Goal: Task Accomplishment & Management: Use online tool/utility

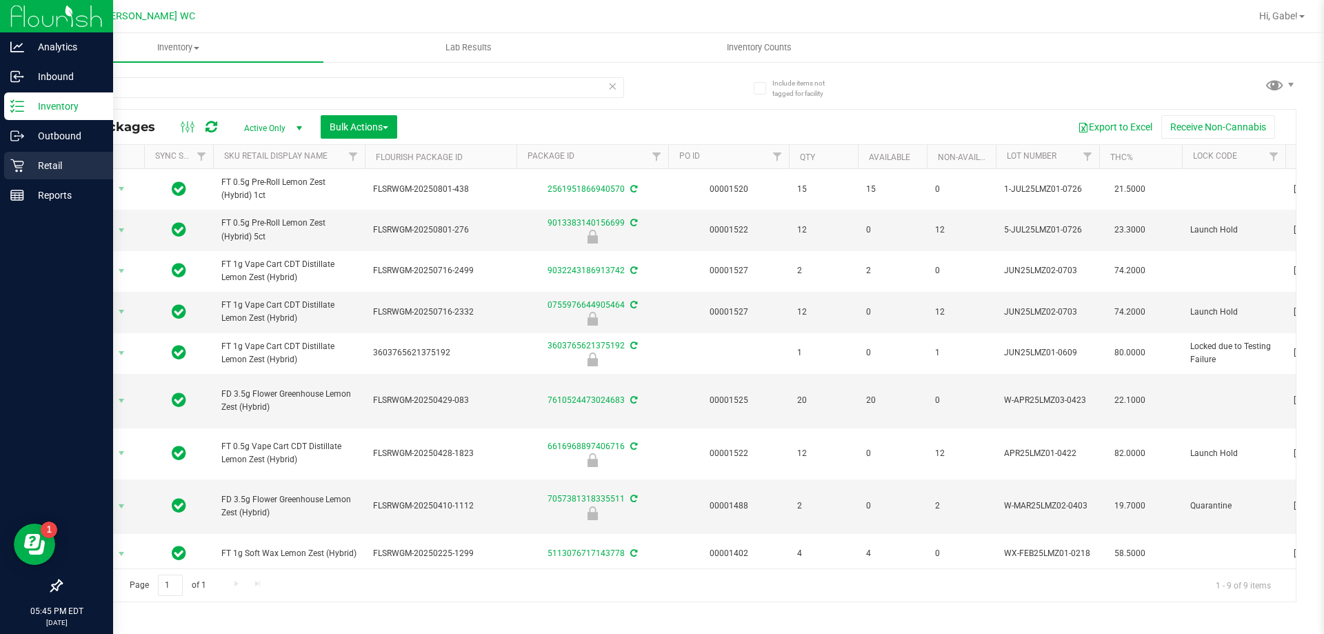
click at [83, 152] on div "Retail" at bounding box center [58, 166] width 109 height 28
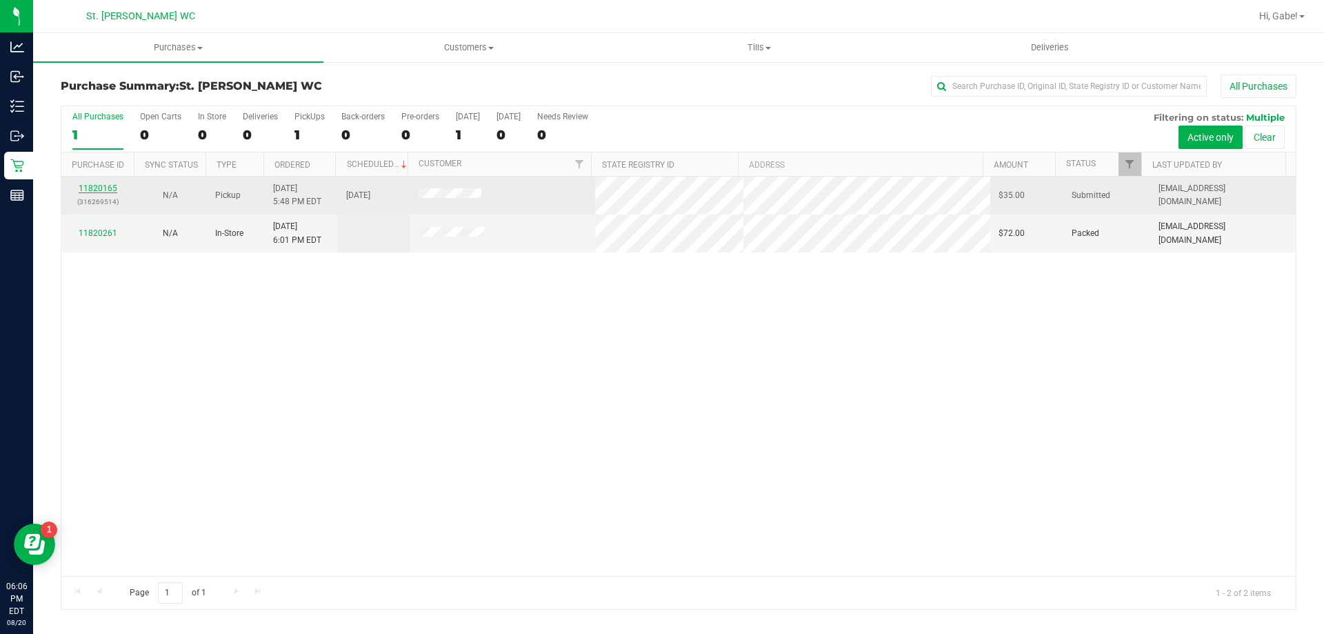
click at [106, 183] on div "11820165 (316269514)" at bounding box center [98, 195] width 56 height 26
click at [101, 190] on link "11820165" at bounding box center [98, 188] width 39 height 10
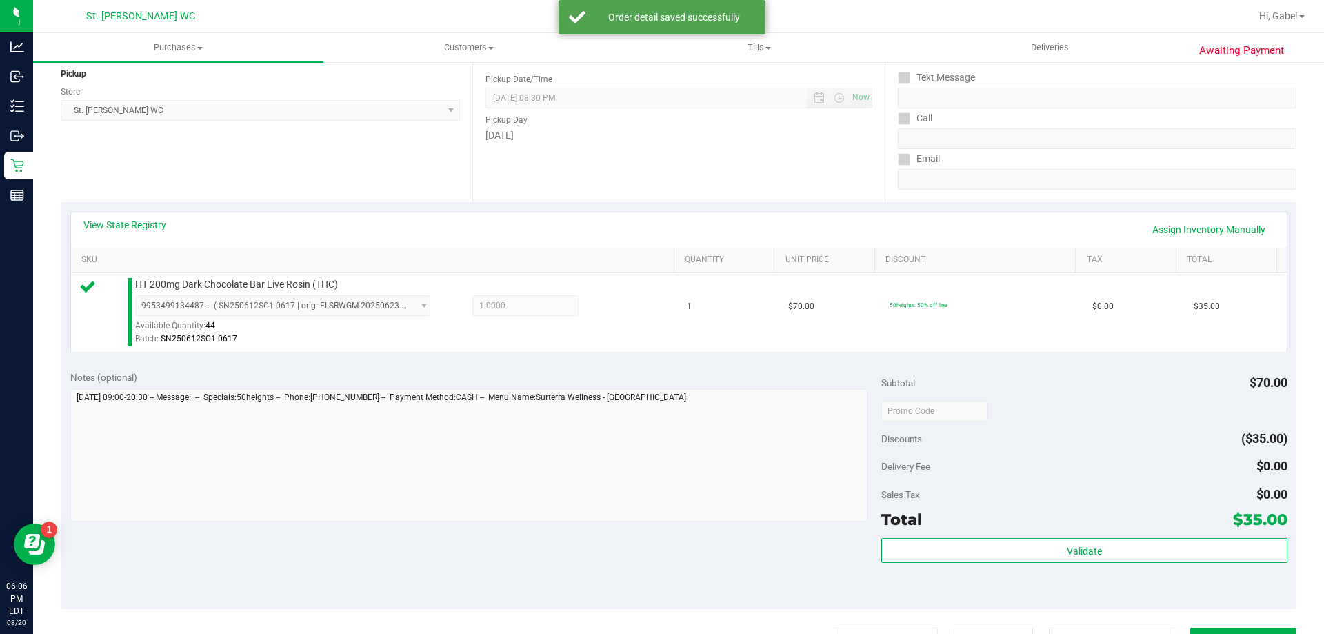
scroll to position [276, 0]
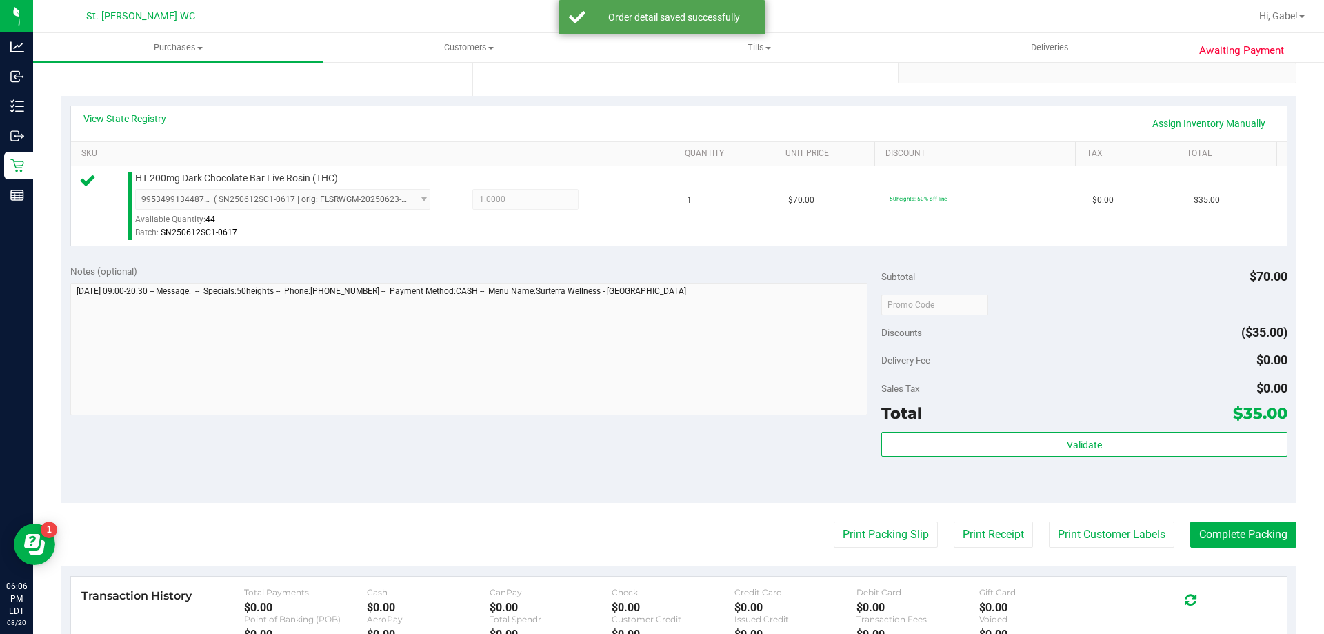
click at [1045, 457] on div "Validate" at bounding box center [1084, 463] width 406 height 62
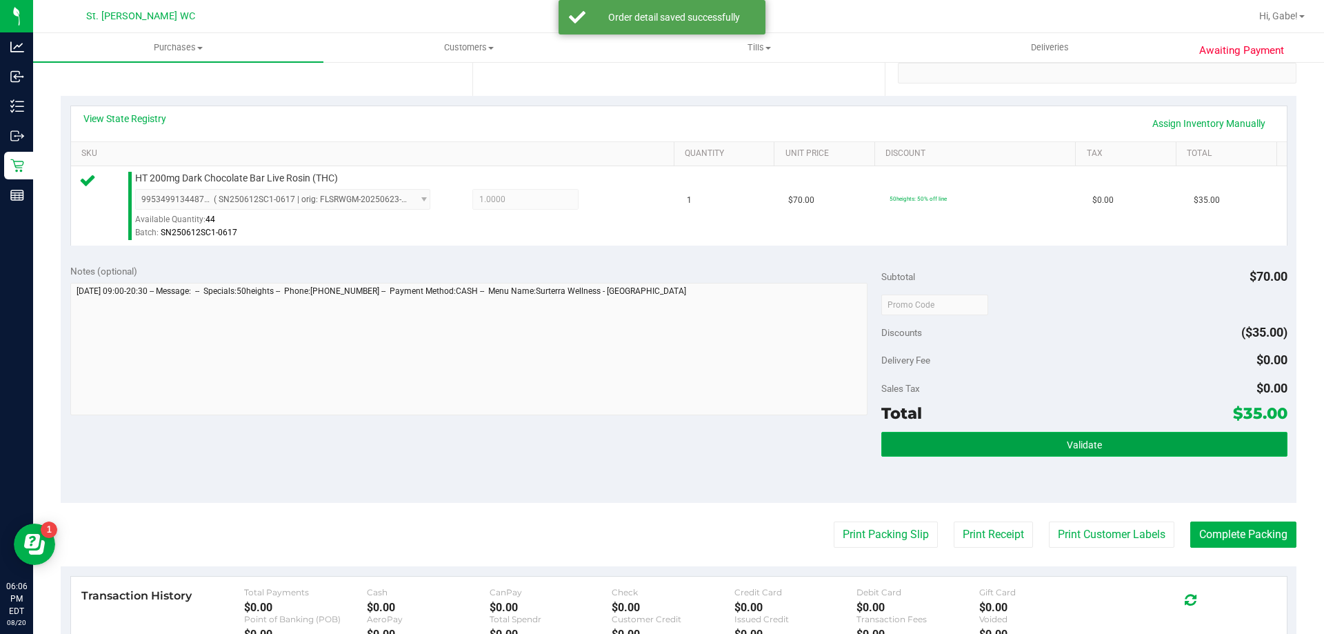
click at [1043, 448] on button "Validate" at bounding box center [1084, 444] width 406 height 25
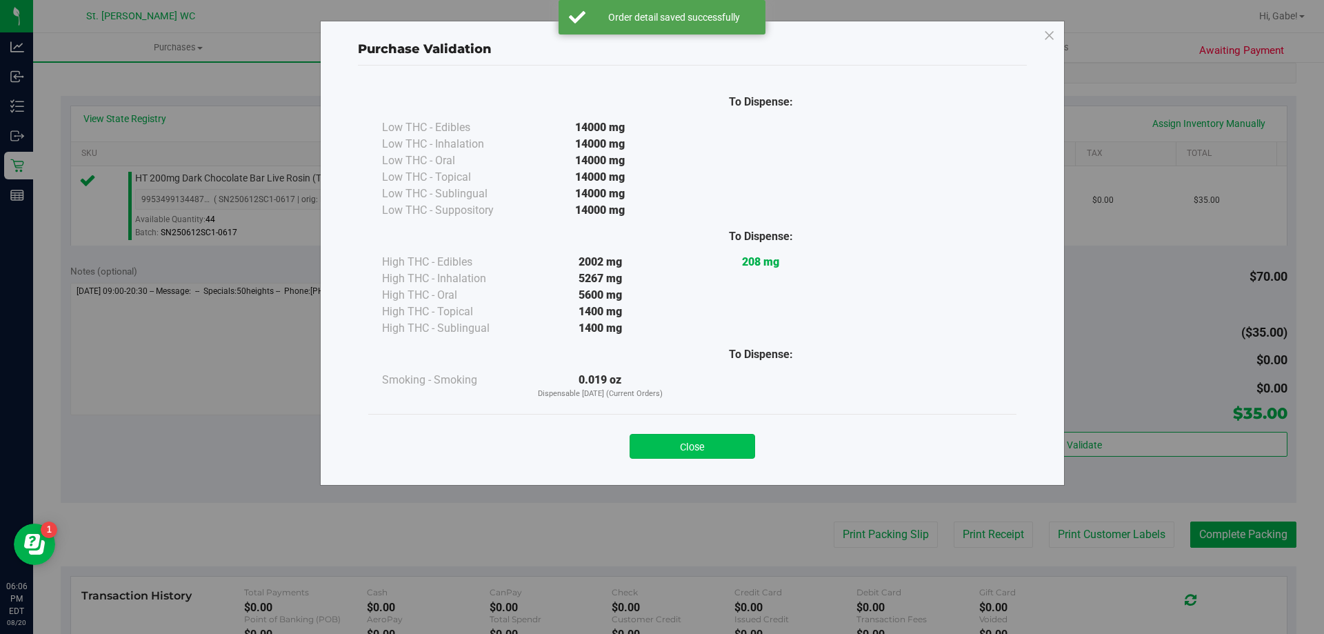
click at [704, 445] on button "Close" at bounding box center [693, 446] width 126 height 25
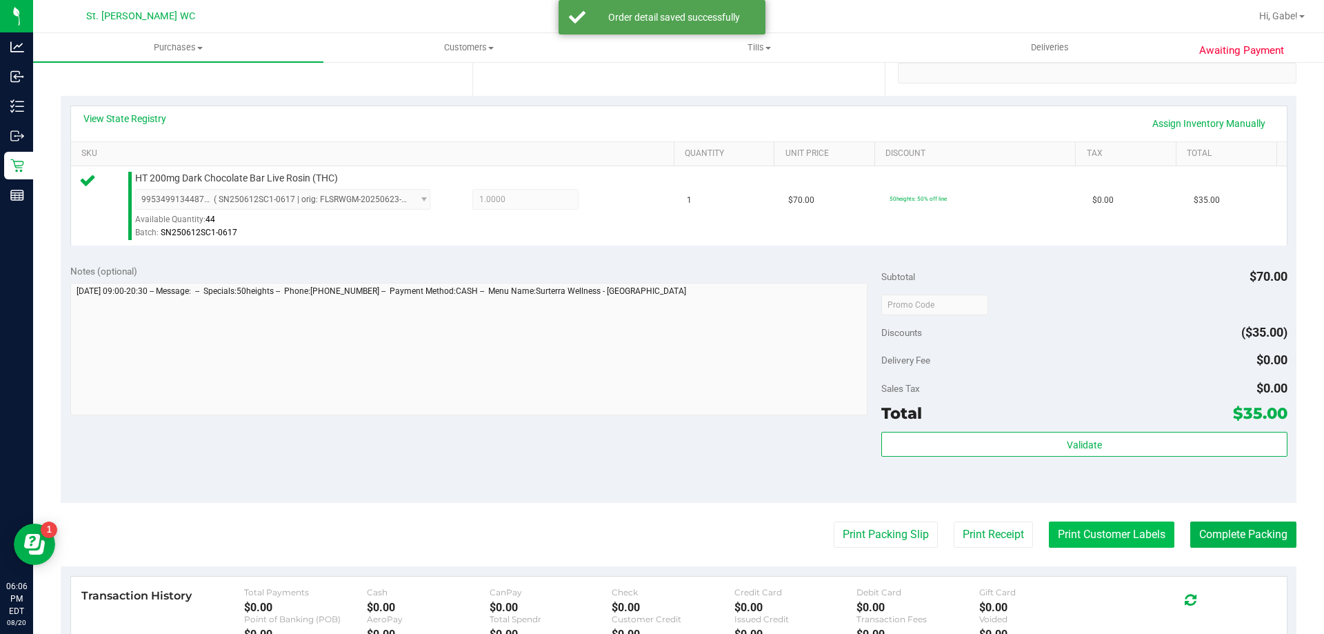
click at [1104, 532] on button "Print Customer Labels" at bounding box center [1112, 534] width 126 height 26
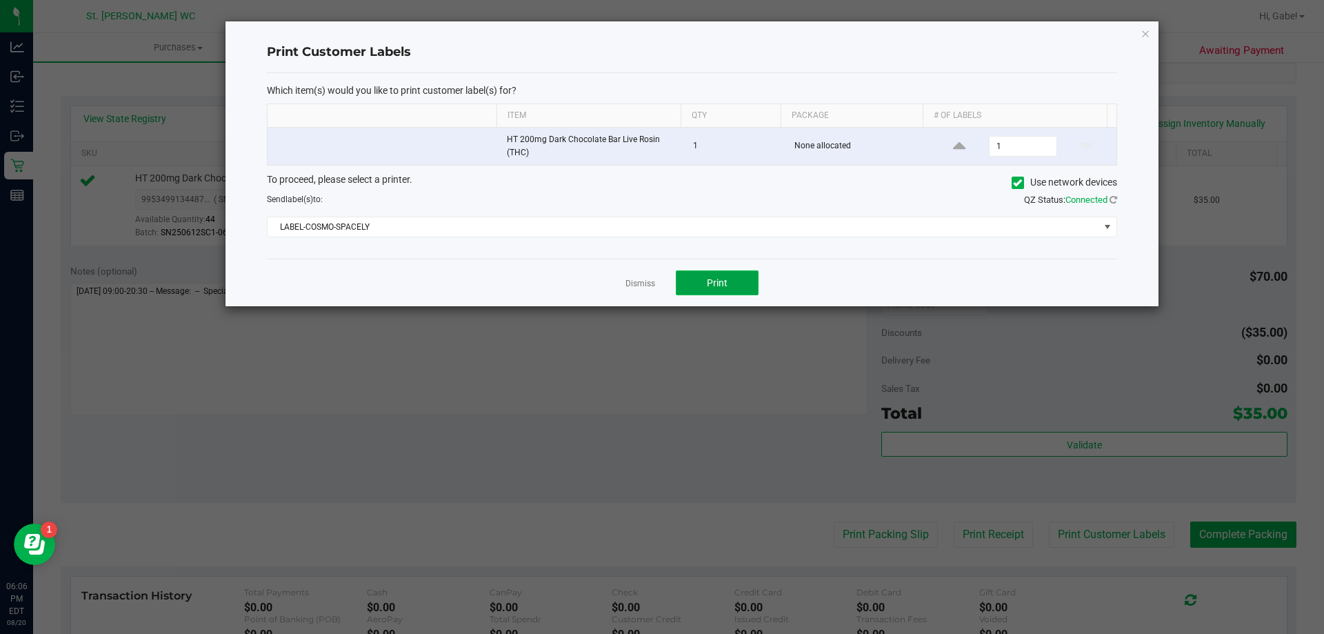
click at [714, 283] on span "Print" at bounding box center [717, 282] width 21 height 11
click at [632, 283] on link "Dismiss" at bounding box center [641, 284] width 30 height 12
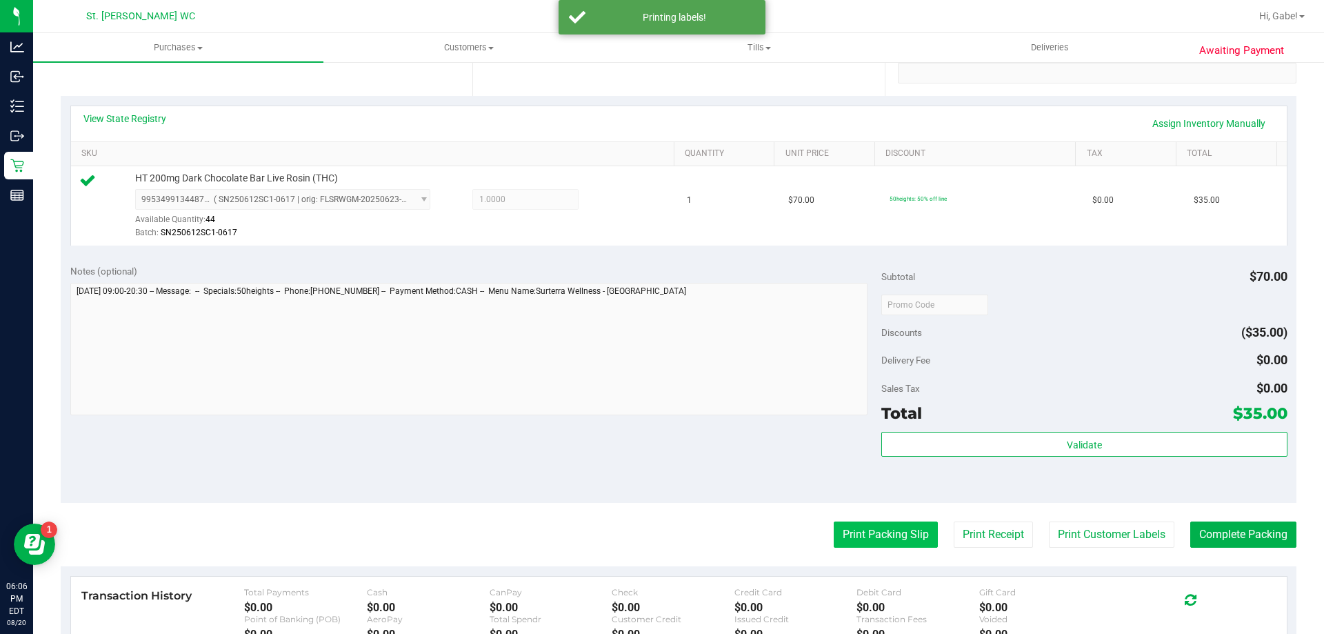
click at [850, 528] on button "Print Packing Slip" at bounding box center [886, 534] width 104 height 26
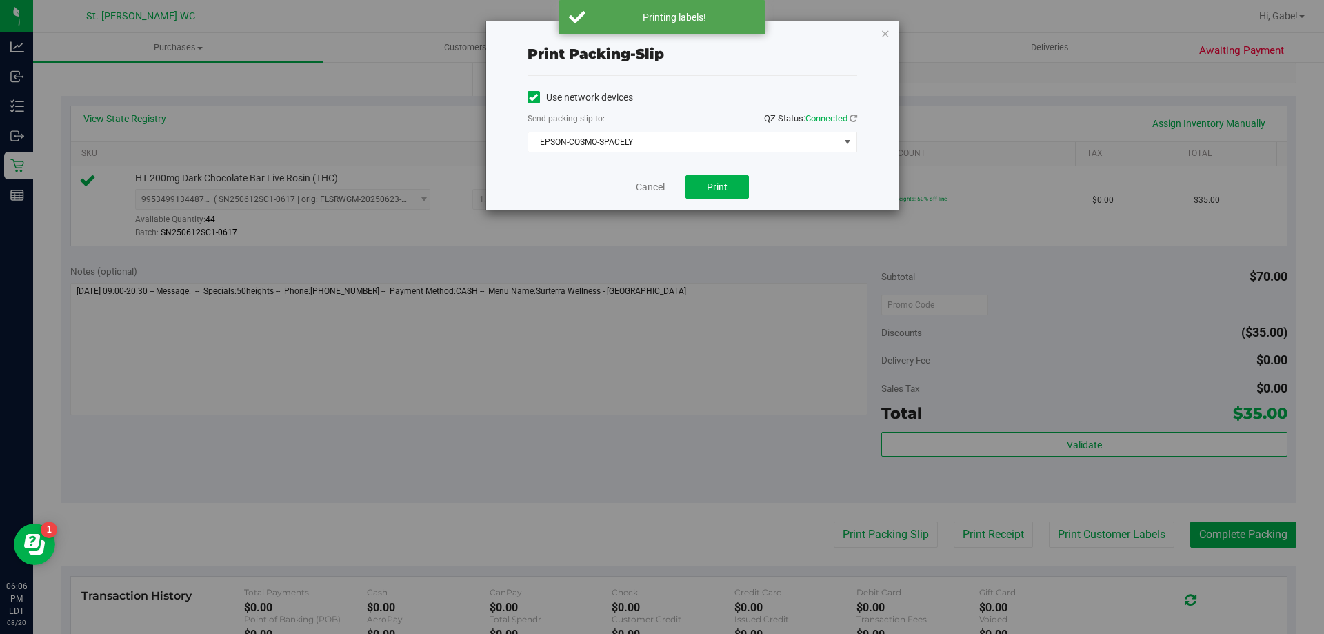
click at [723, 172] on div "Cancel Print" at bounding box center [693, 186] width 330 height 46
click at [726, 180] on button "Print" at bounding box center [717, 186] width 63 height 23
click at [648, 183] on link "Cancel" at bounding box center [650, 187] width 29 height 14
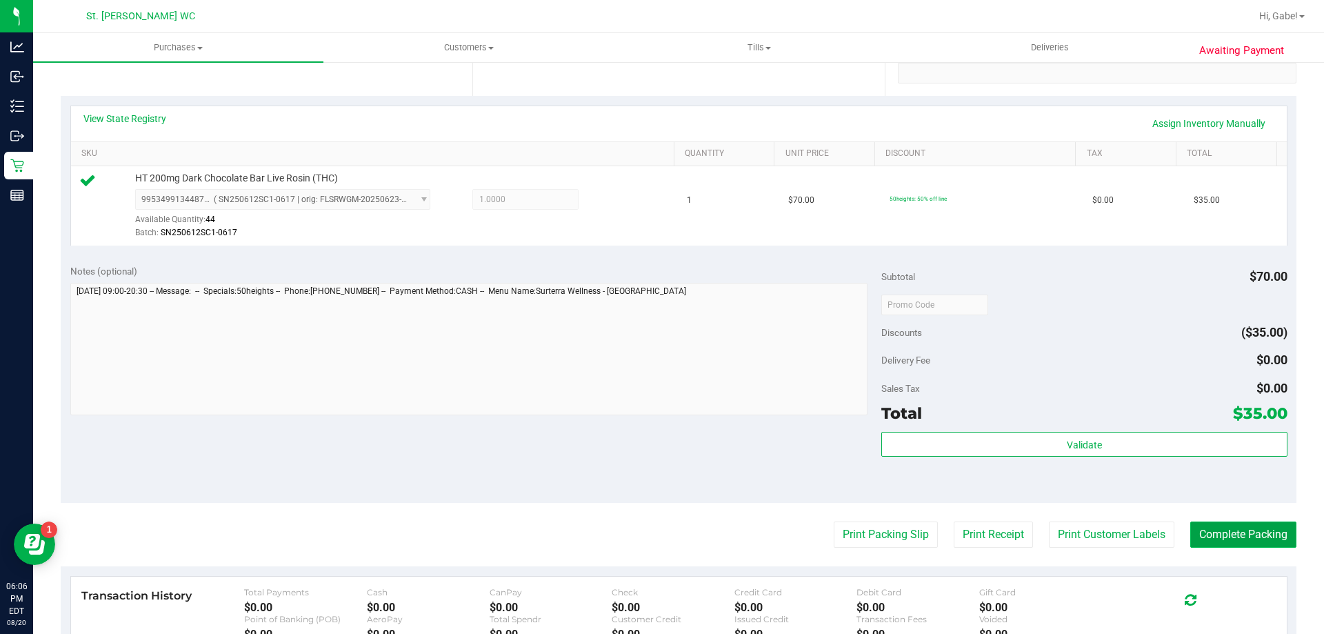
click at [1215, 536] on button "Complete Packing" at bounding box center [1243, 534] width 106 height 26
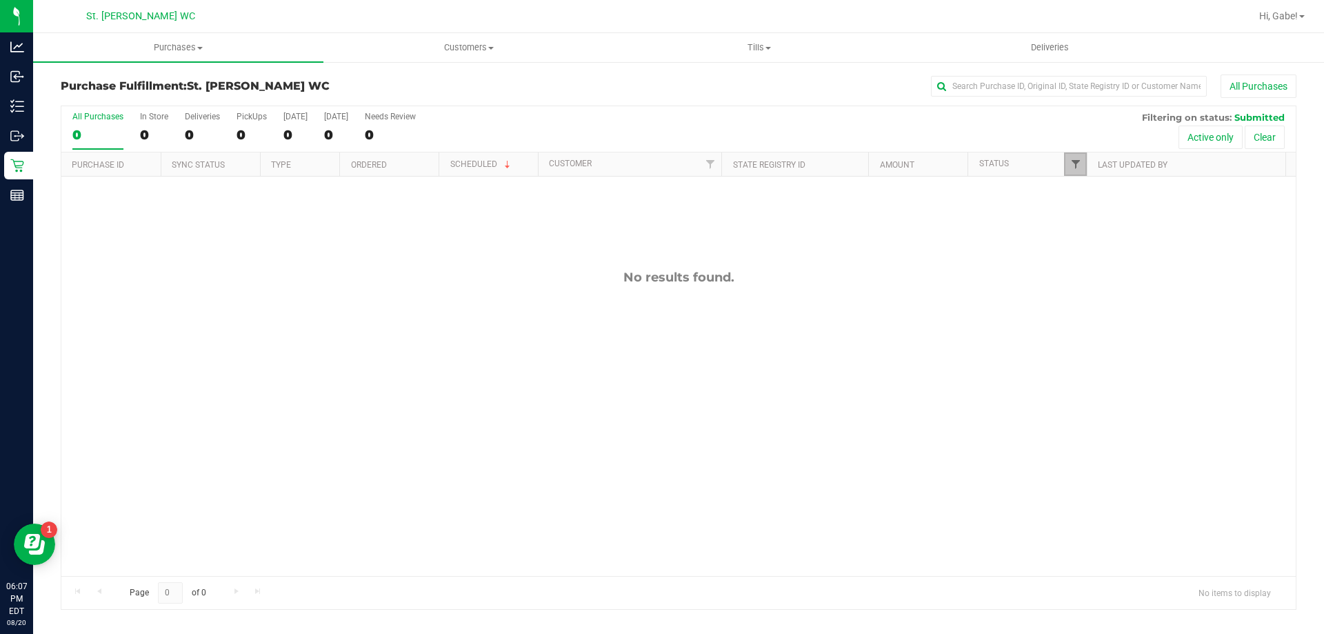
click at [1070, 167] on span "Filter" at bounding box center [1075, 164] width 11 height 11
click at [1079, 320] on input "Packed" at bounding box center [1082, 316] width 9 height 9
checkbox input "true"
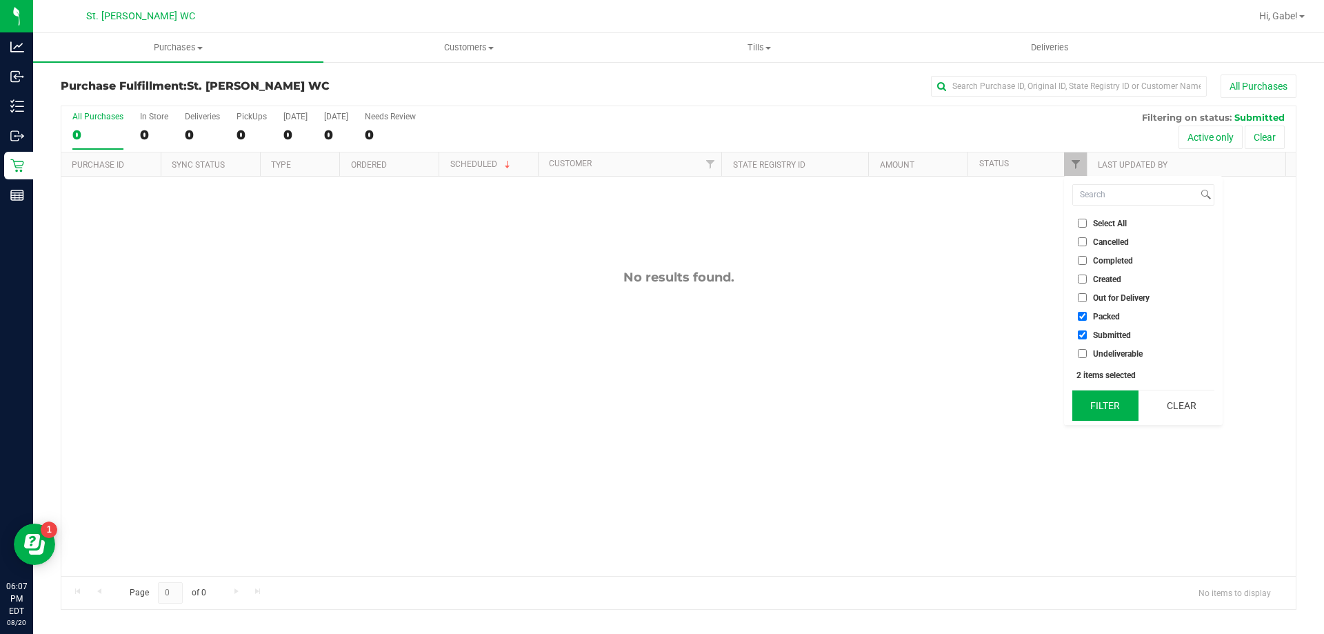
click at [1107, 409] on button "Filter" at bounding box center [1105, 405] width 66 height 30
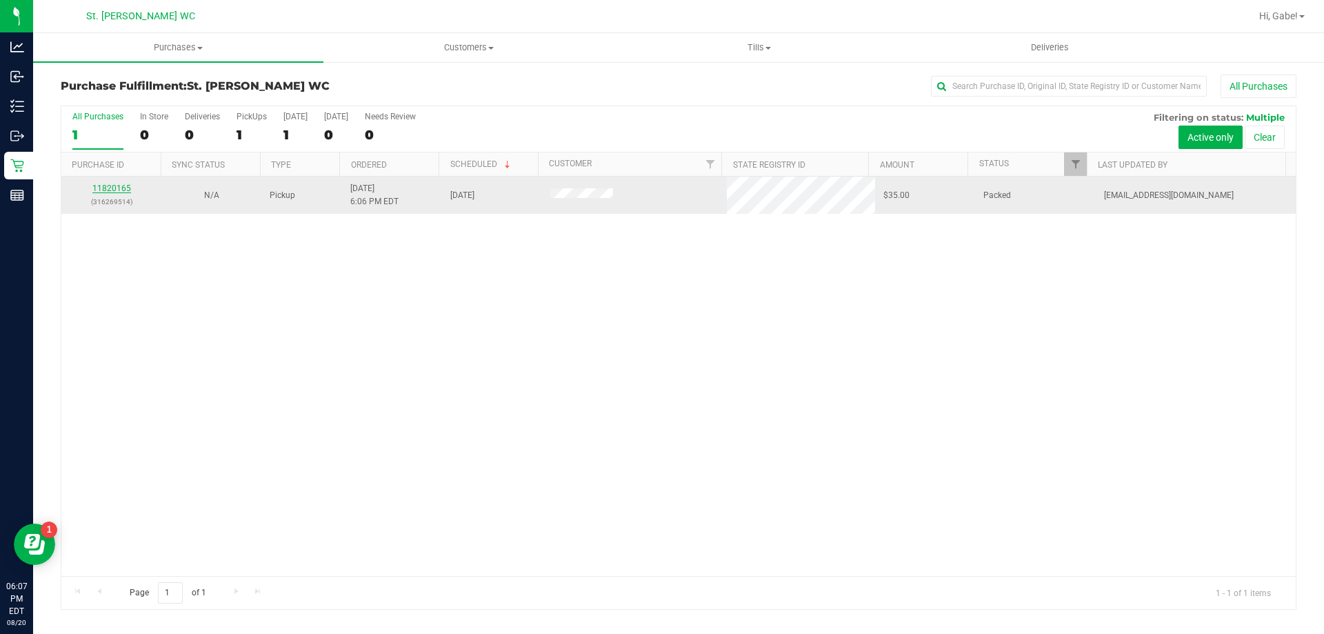
click at [122, 192] on link "11820165" at bounding box center [111, 188] width 39 height 10
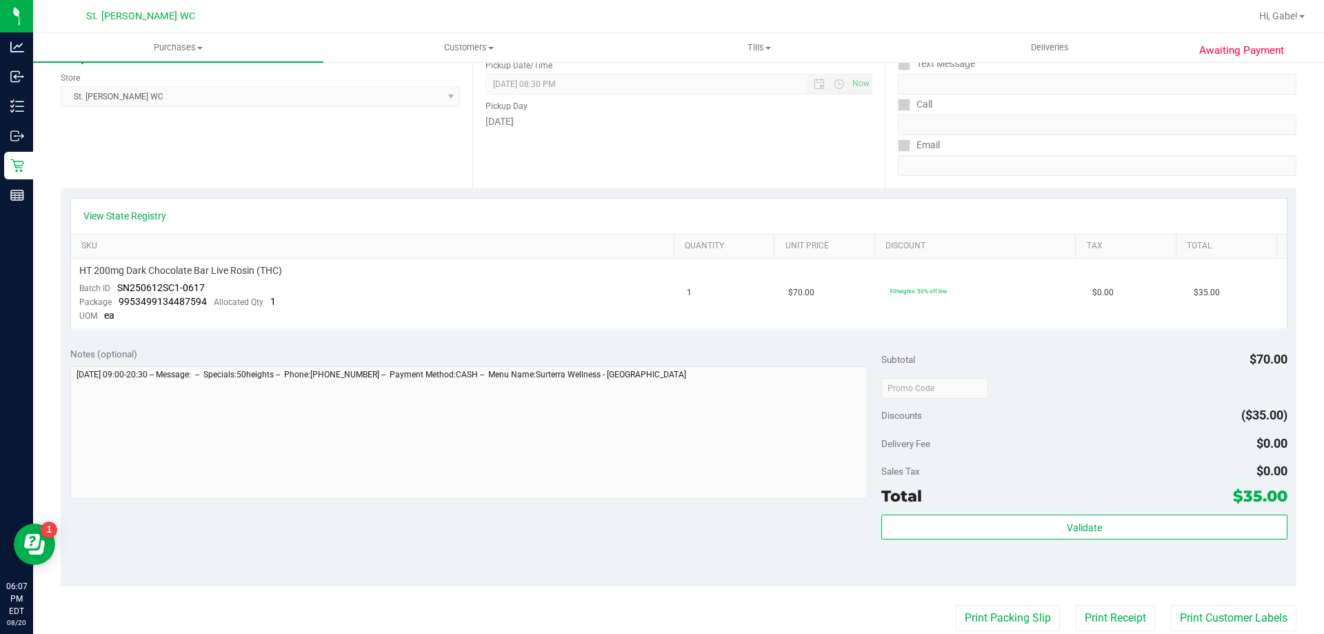
scroll to position [414, 0]
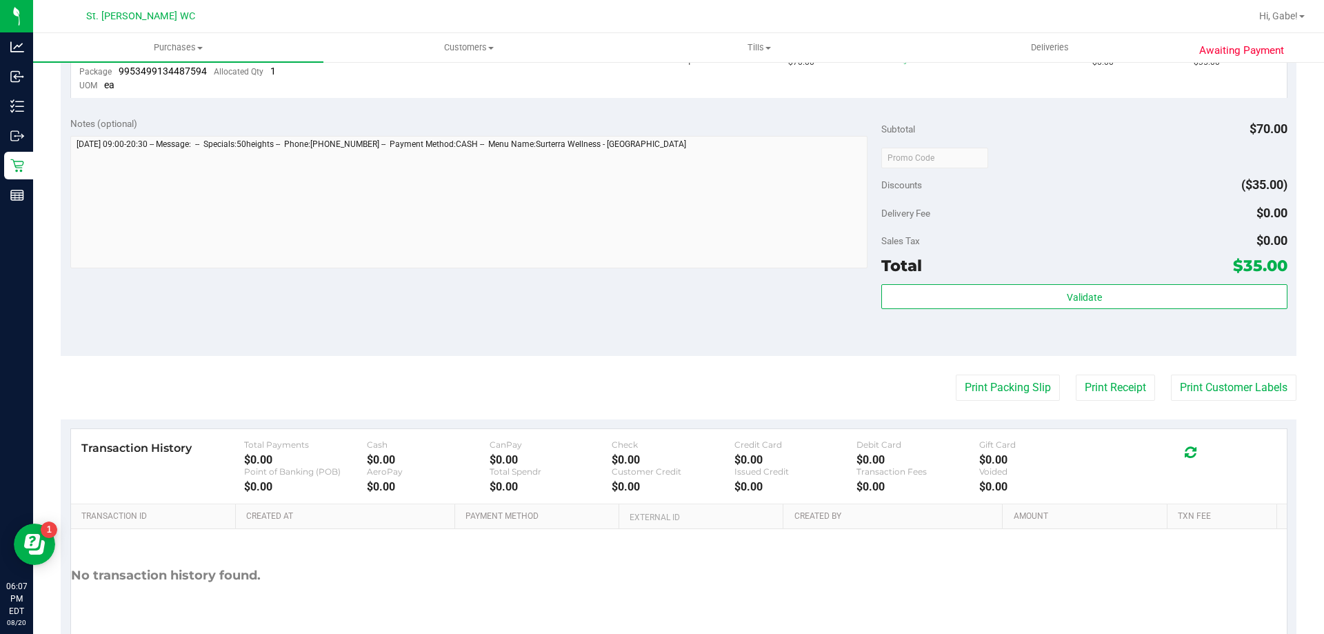
click at [1021, 406] on purchase-details "Back Send Back to Created Cancel Purchase View Profile # 11820165 BioTrack ID: …" at bounding box center [679, 169] width 1236 height 1017
drag, startPoint x: 1025, startPoint y: 397, endPoint x: 1023, endPoint y: 389, distance: 8.4
click at [1023, 389] on button "Print Packing Slip" at bounding box center [1008, 387] width 104 height 26
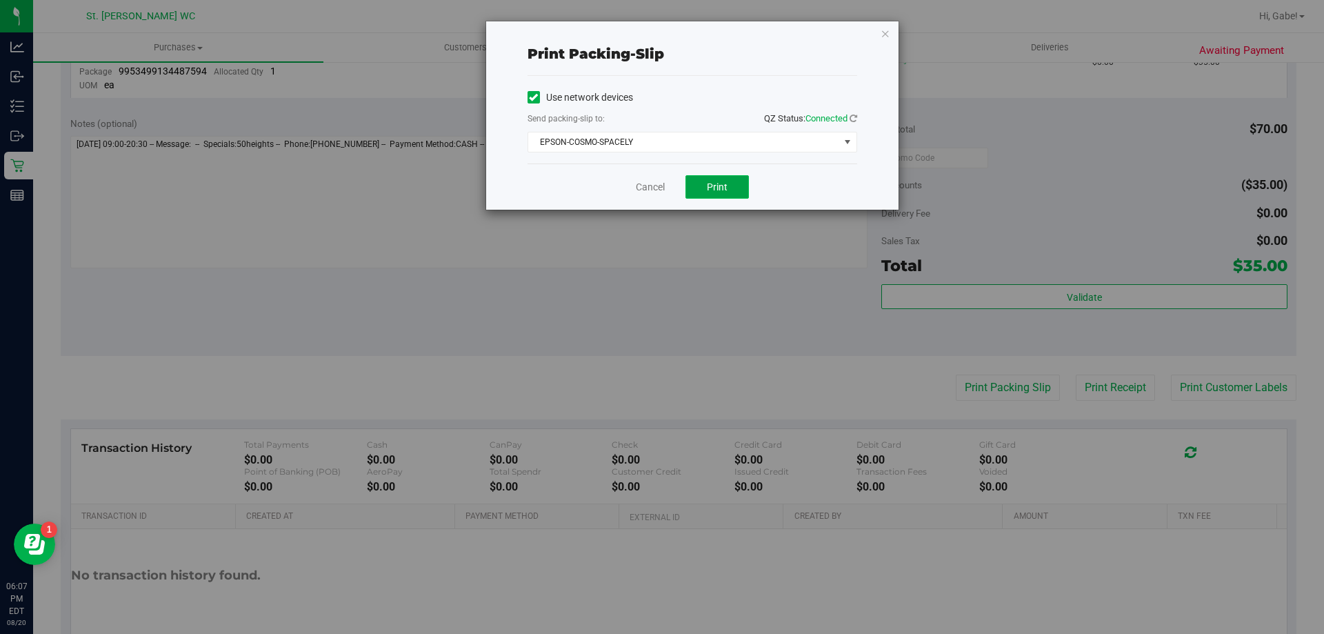
click at [741, 184] on button "Print" at bounding box center [717, 186] width 63 height 23
